Goal: Find specific page/section: Find specific page/section

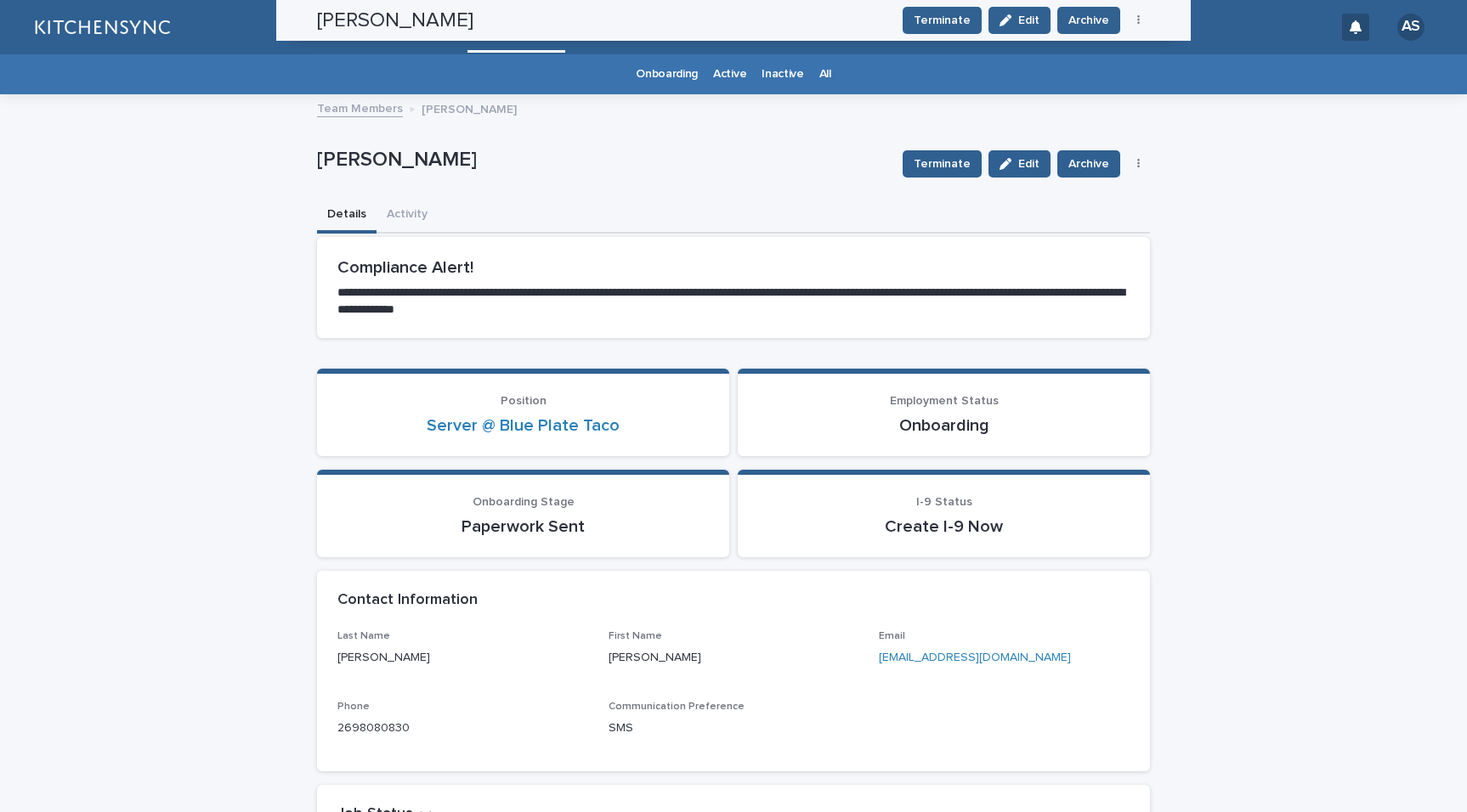
click at [811, 82] on div "All" at bounding box center [825, 74] width 28 height 40
click at [819, 77] on link "All" at bounding box center [825, 74] width 12 height 40
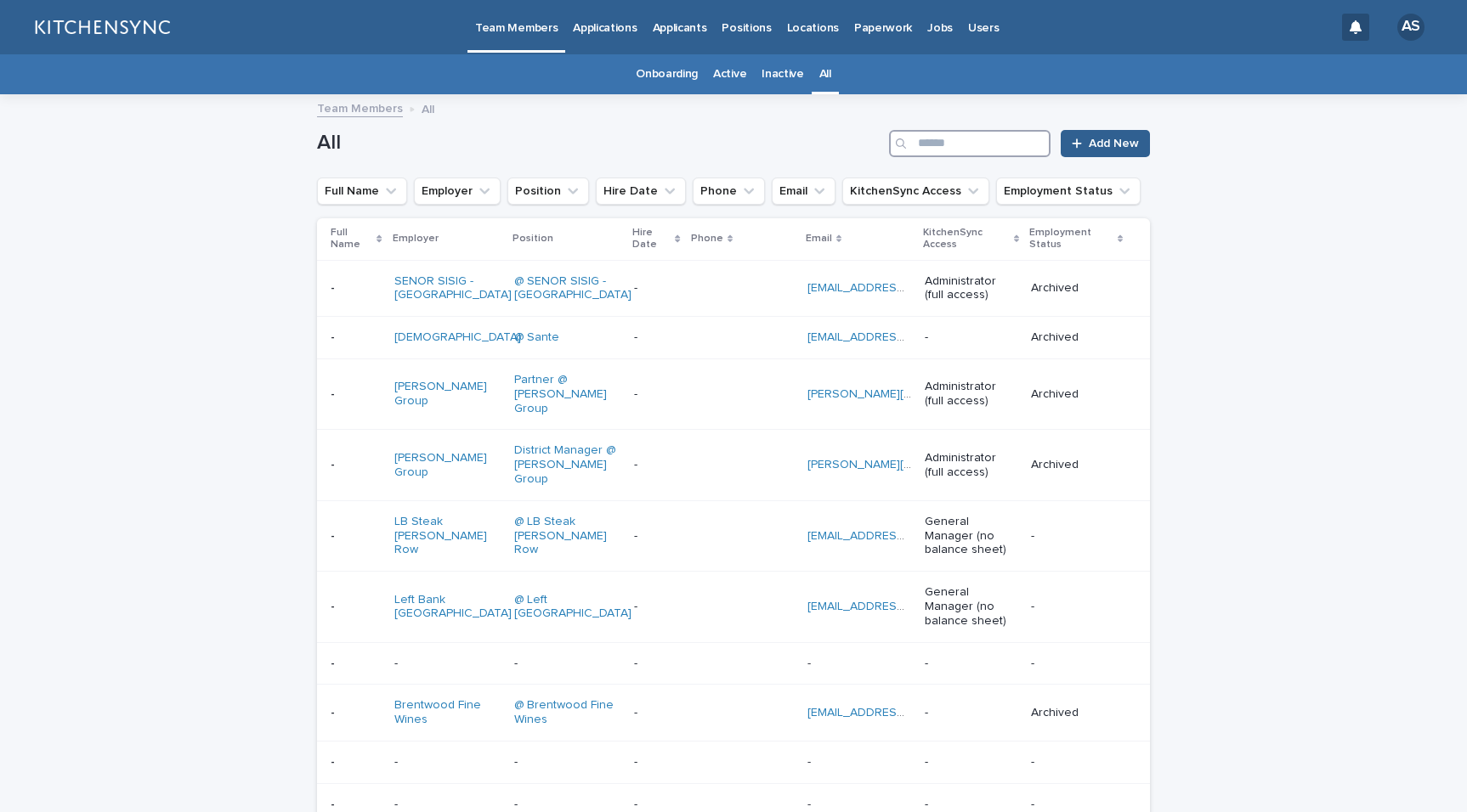
click at [996, 142] on input "Search" at bounding box center [970, 144] width 162 height 28
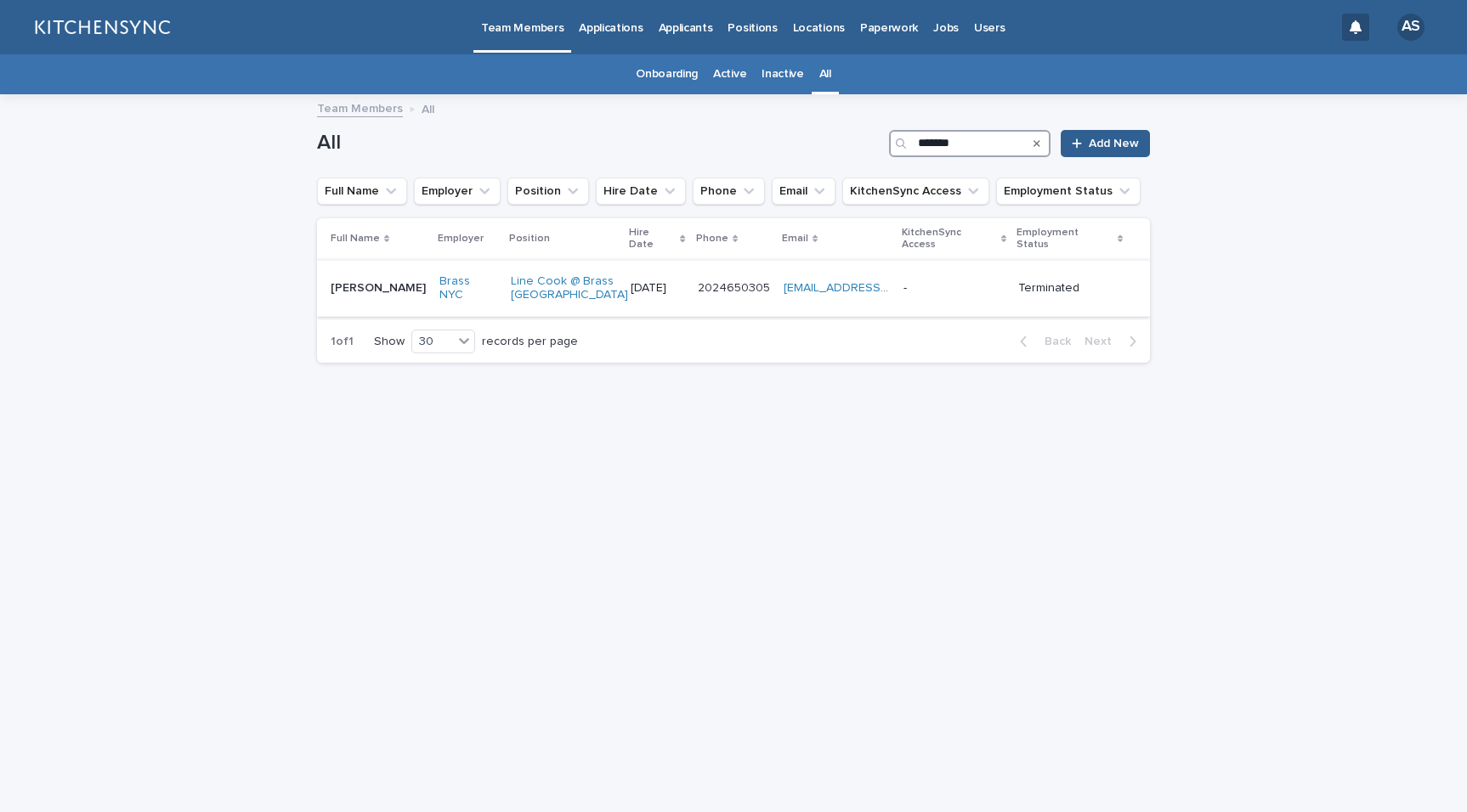
type input "*******"
click at [367, 296] on td "[PERSON_NAME] [PERSON_NAME]" at bounding box center [374, 288] width 115 height 57
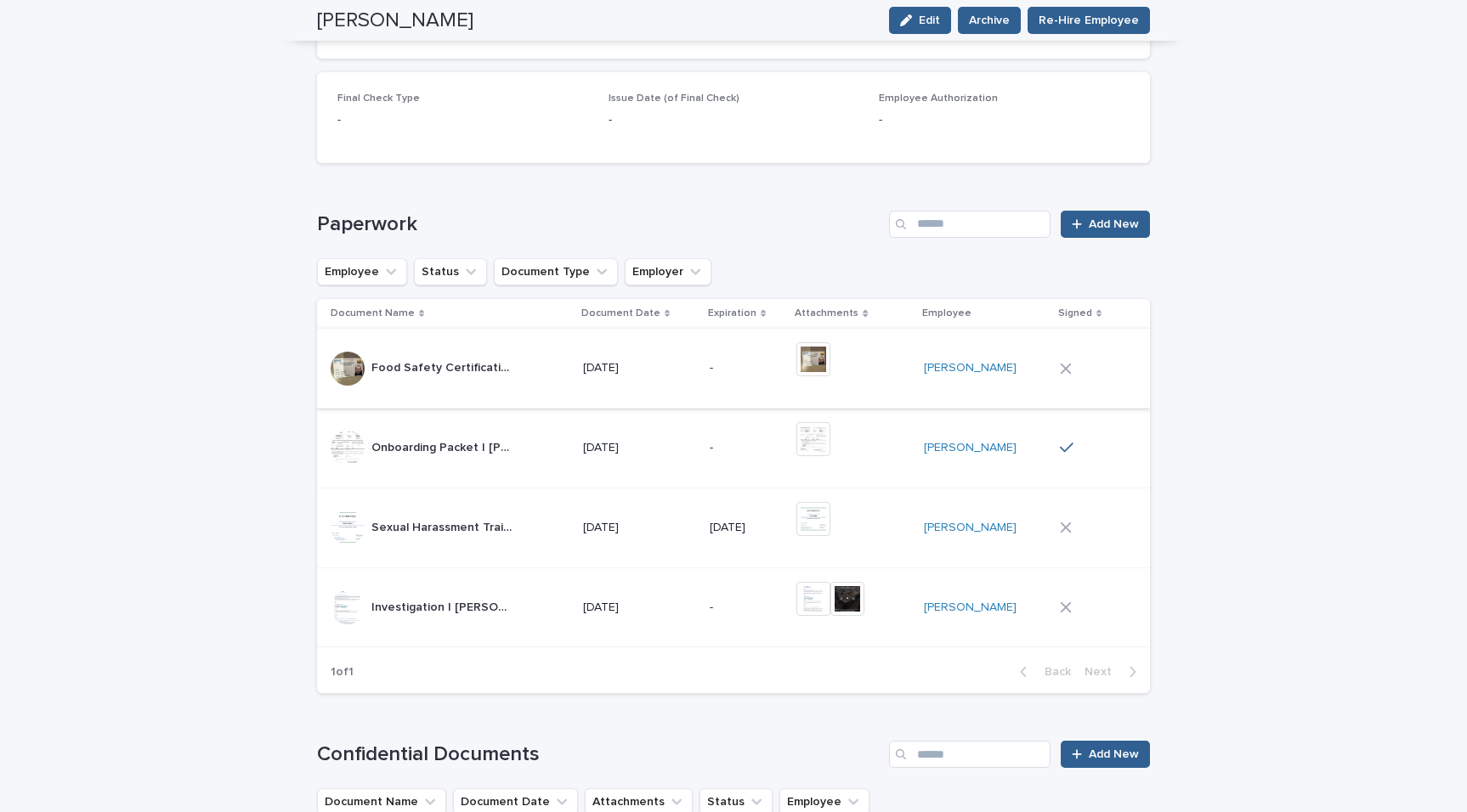
scroll to position [883, 0]
